Goal: Task Accomplishment & Management: Use online tool/utility

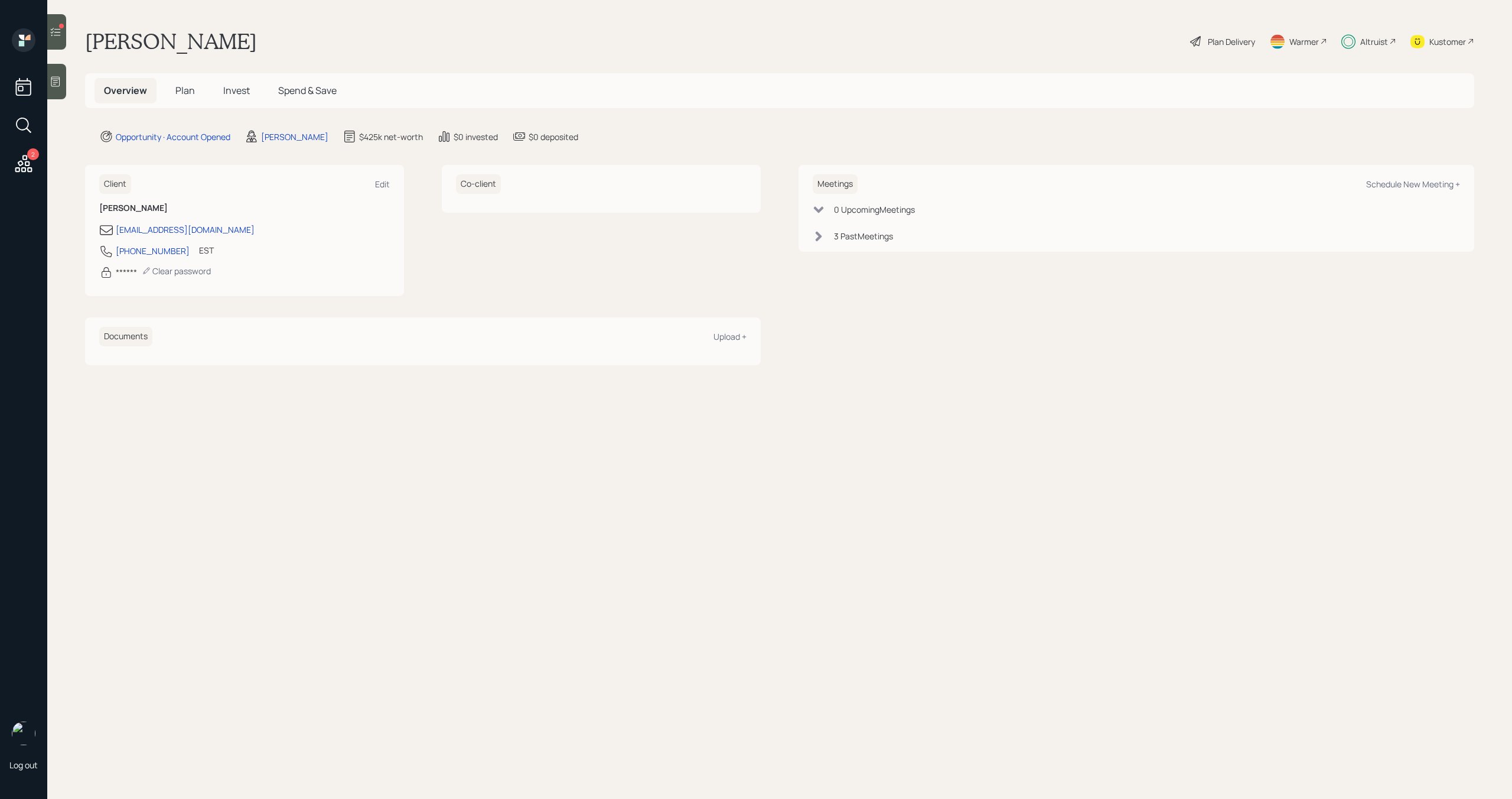
click at [62, 27] on div at bounding box center [61, 26] width 5 height 5
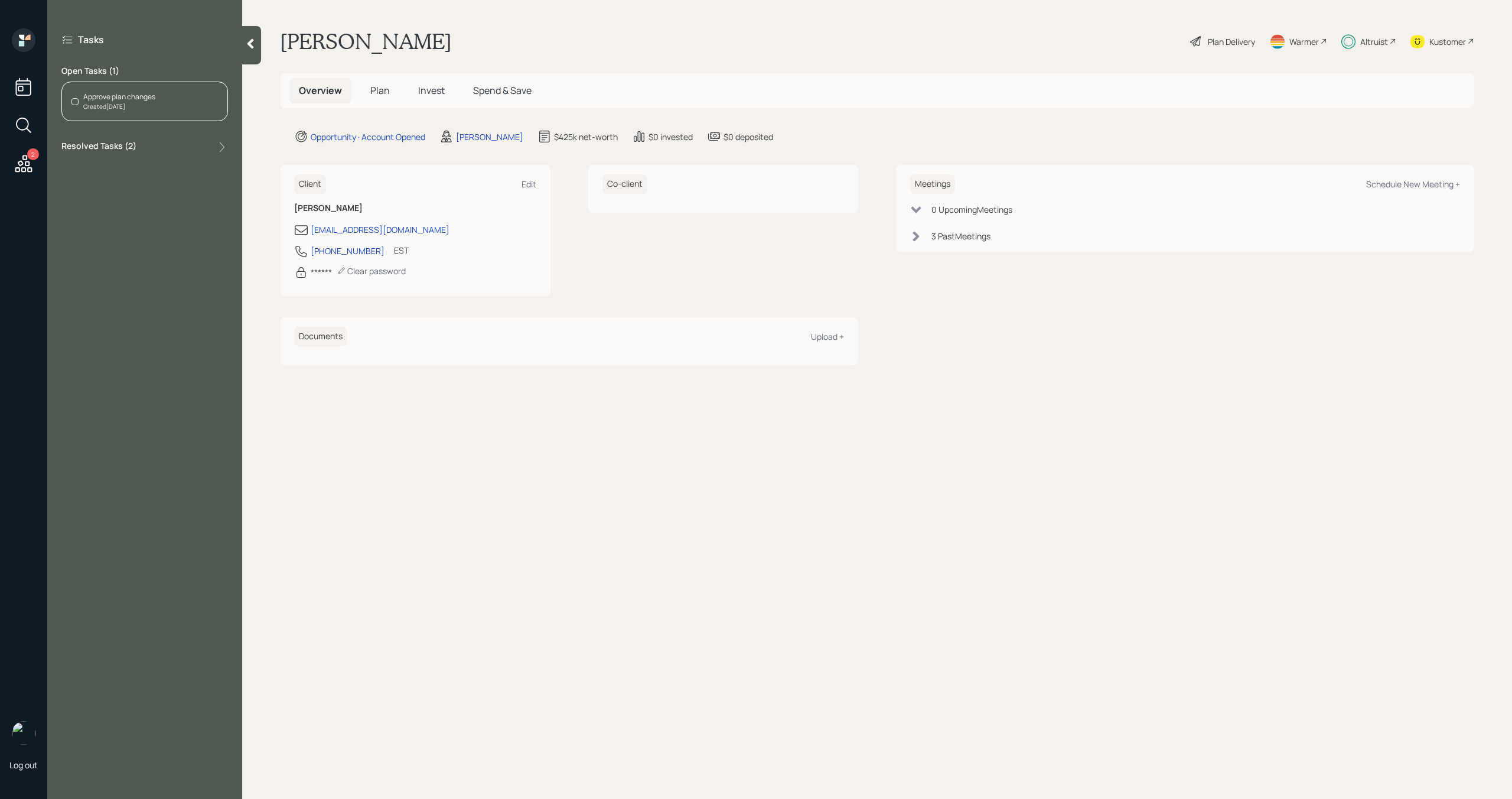
click at [130, 103] on div "Created [DATE]" at bounding box center [119, 106] width 72 height 9
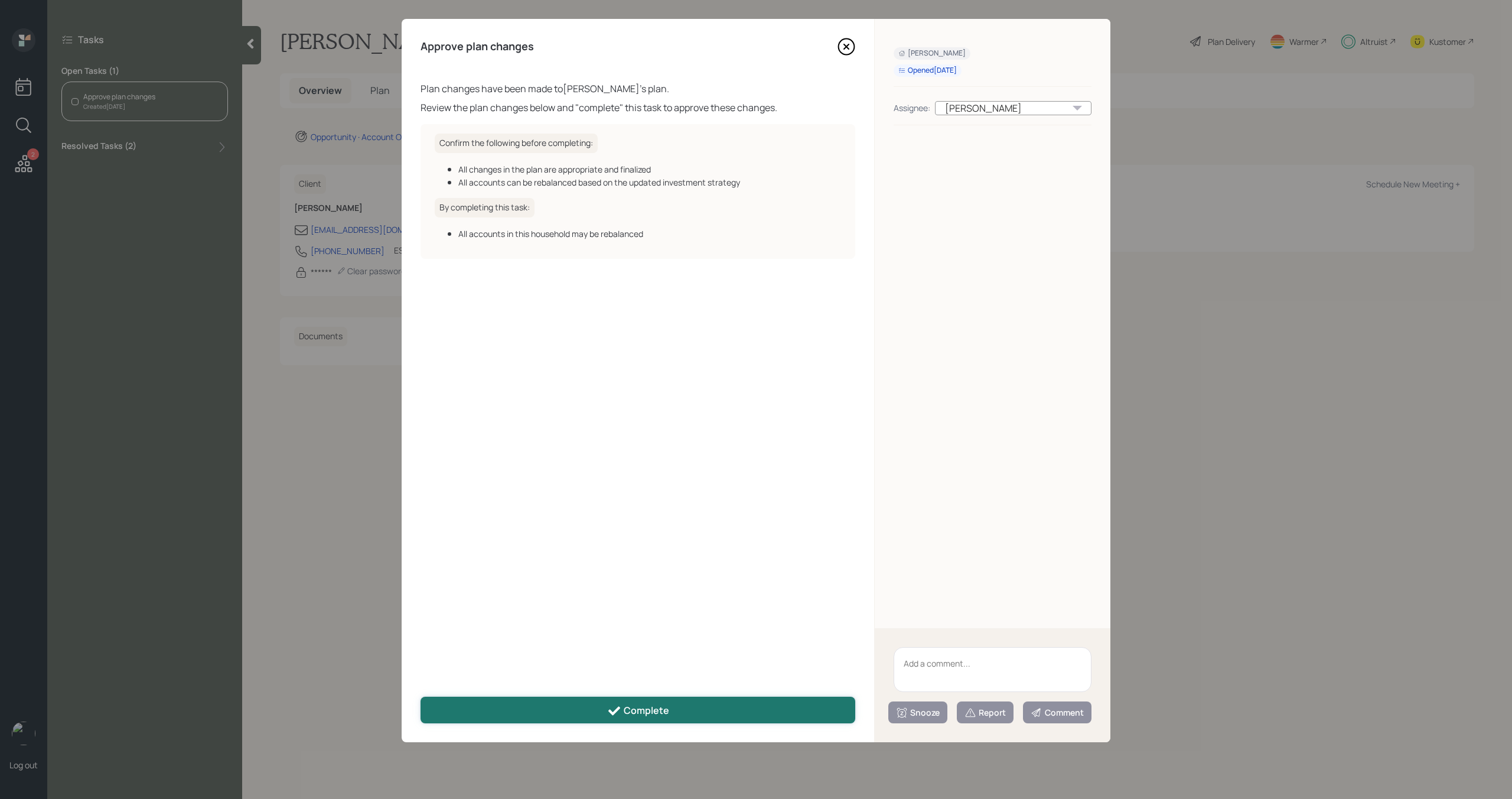
click at [691, 706] on button "Complete" at bounding box center [638, 709] width 435 height 27
